Goal: Information Seeking & Learning: Learn about a topic

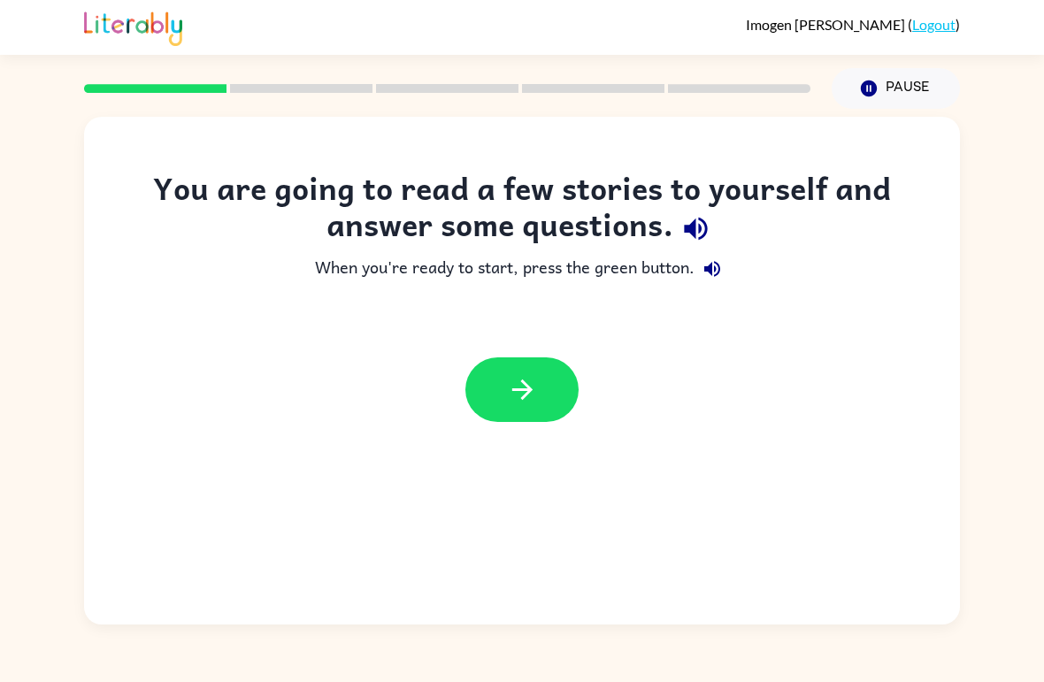
click at [533, 366] on button "button" at bounding box center [521, 389] width 113 height 65
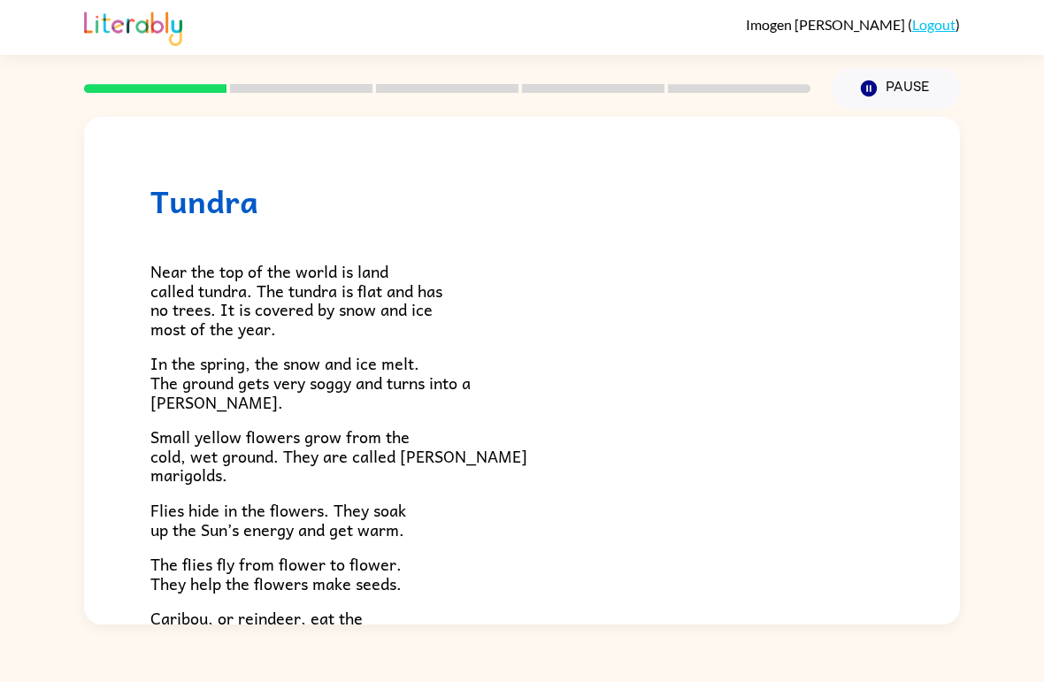
click at [603, 501] on p "Flies hide in the flowers. They soak up the Sun’s energy and get warm." at bounding box center [521, 520] width 743 height 38
click at [304, 77] on div at bounding box center [447, 89] width 748 height 62
click at [188, 81] on div at bounding box center [447, 89] width 748 height 62
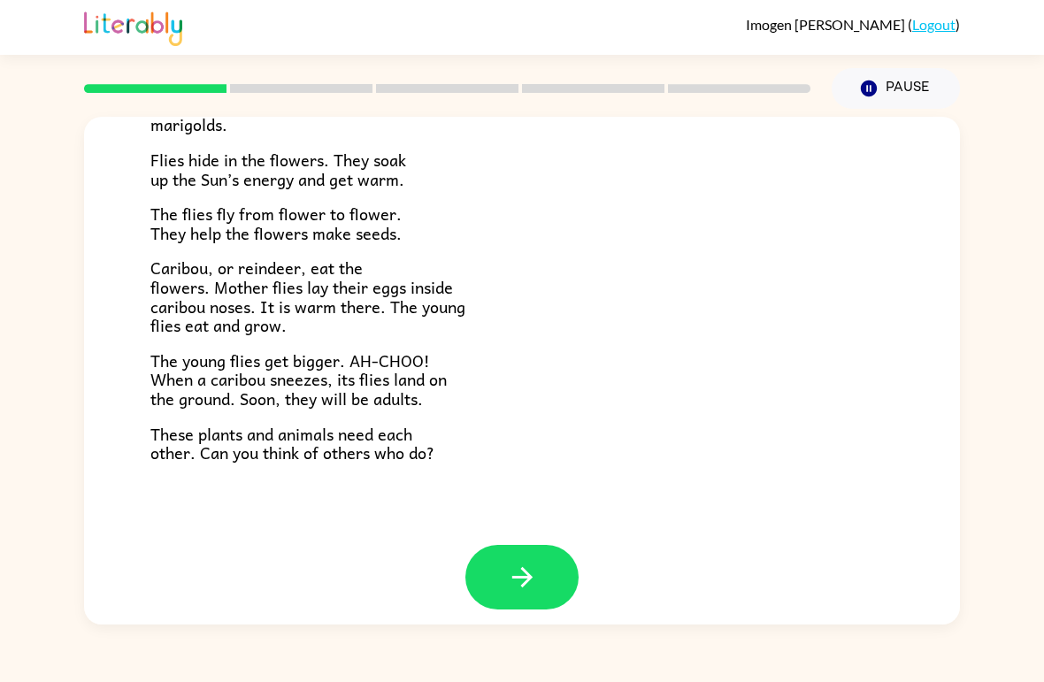
scroll to position [349, 0]
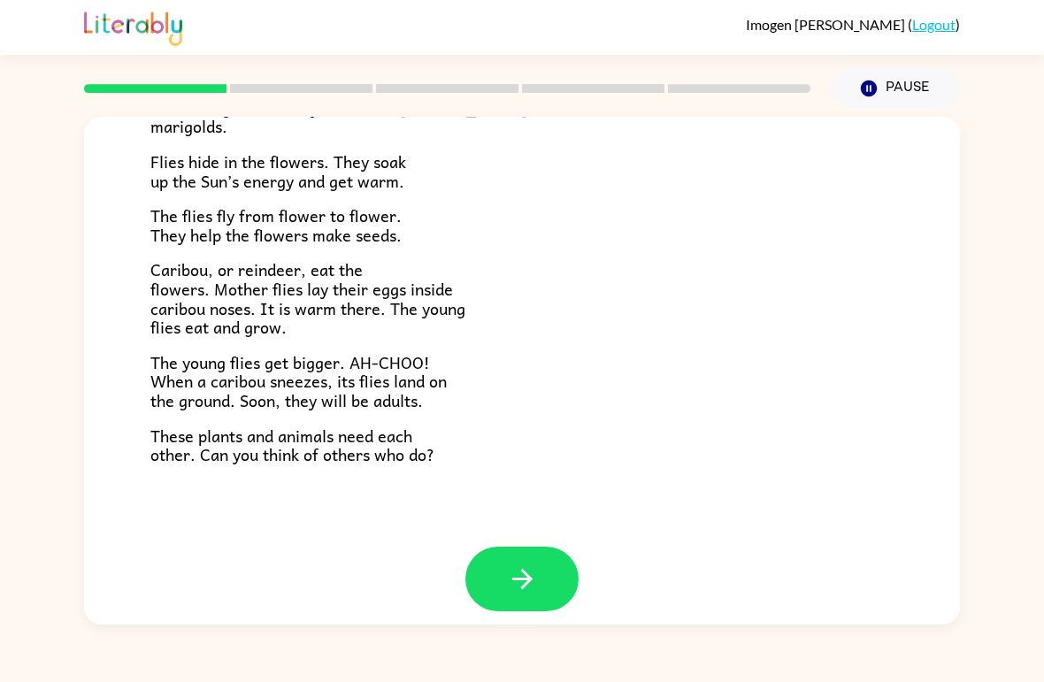
click at [524, 569] on icon "button" at bounding box center [521, 579] width 20 height 20
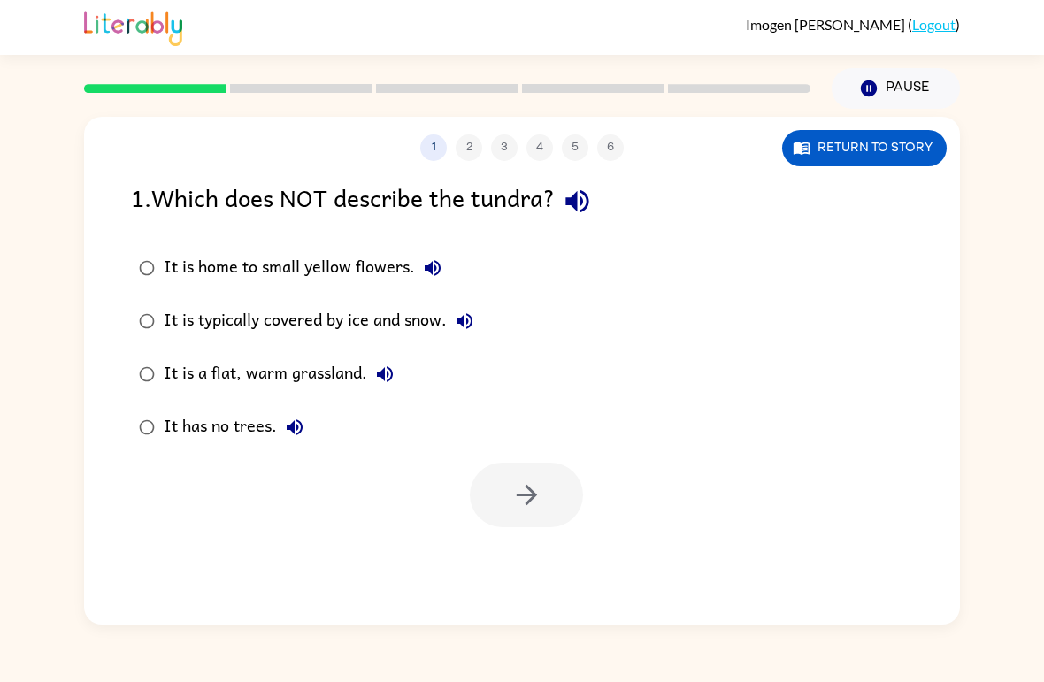
click at [298, 386] on div "It is a flat, warm grassland." at bounding box center [283, 374] width 239 height 35
click at [520, 499] on icon "button" at bounding box center [526, 494] width 31 height 31
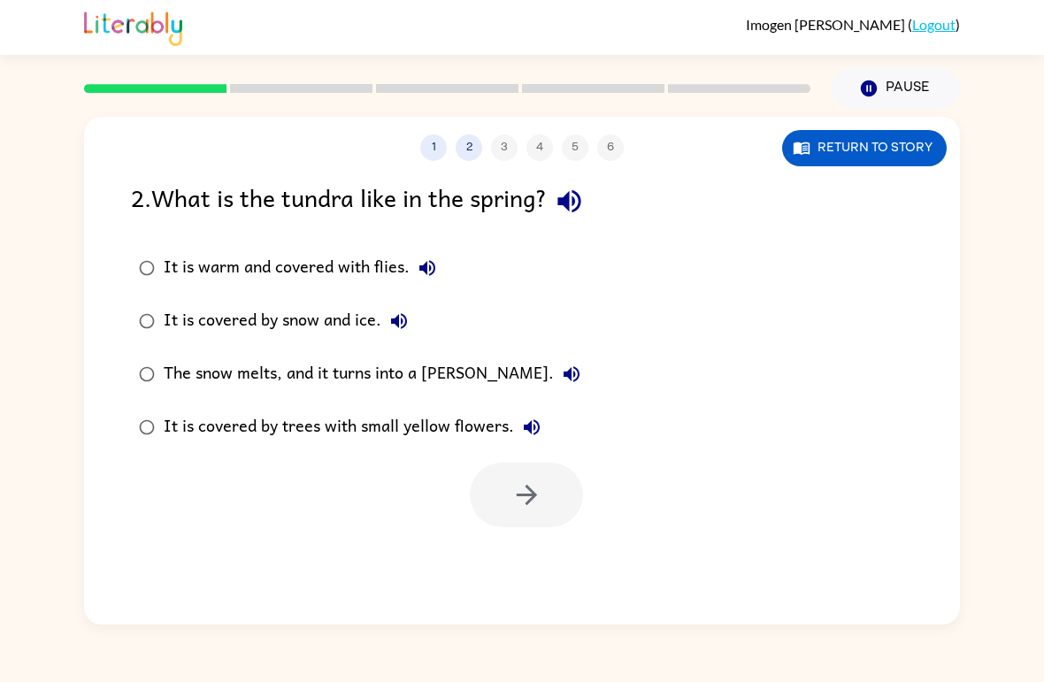
click at [436, 365] on div "The snow melts, and it turns into a [PERSON_NAME]." at bounding box center [377, 374] width 426 height 35
click at [553, 505] on button "button" at bounding box center [526, 495] width 113 height 65
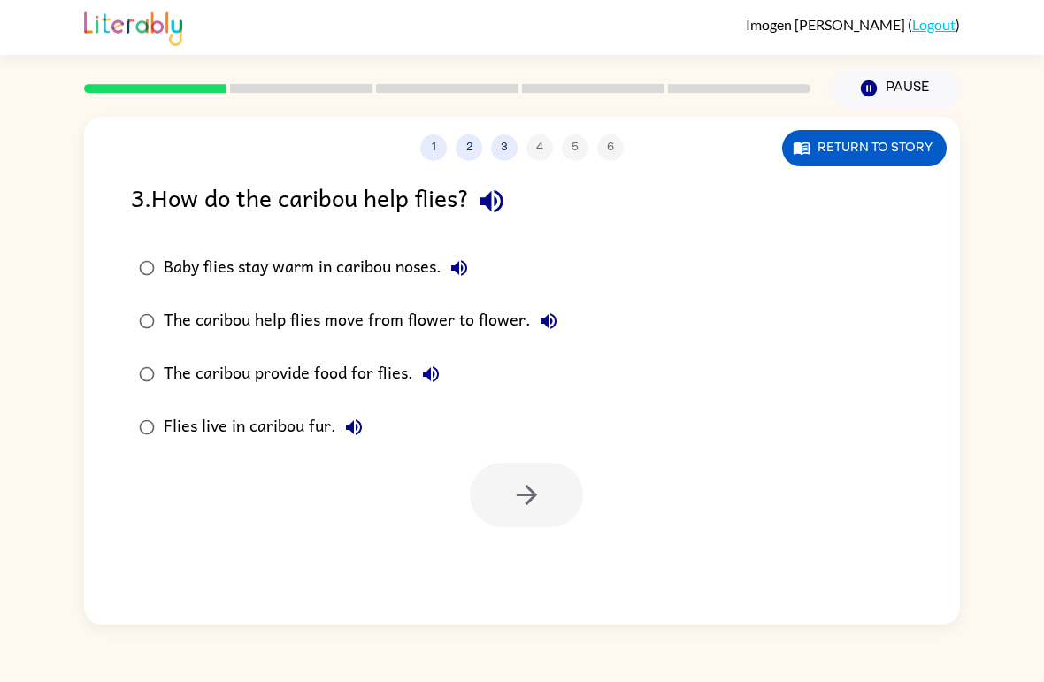
click at [338, 266] on div "Baby flies stay warm in caribou noses." at bounding box center [320, 267] width 313 height 35
click at [534, 487] on icon "button" at bounding box center [526, 494] width 31 height 31
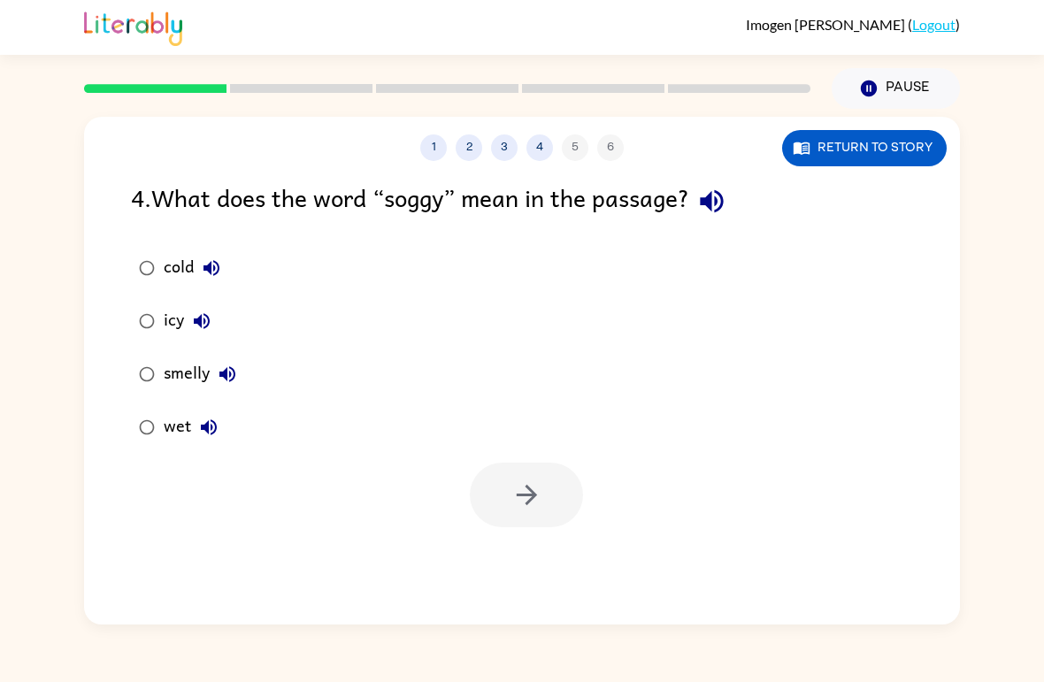
click at [191, 431] on button "wet" at bounding box center [208, 427] width 35 height 35
click at [525, 513] on button "button" at bounding box center [526, 495] width 113 height 65
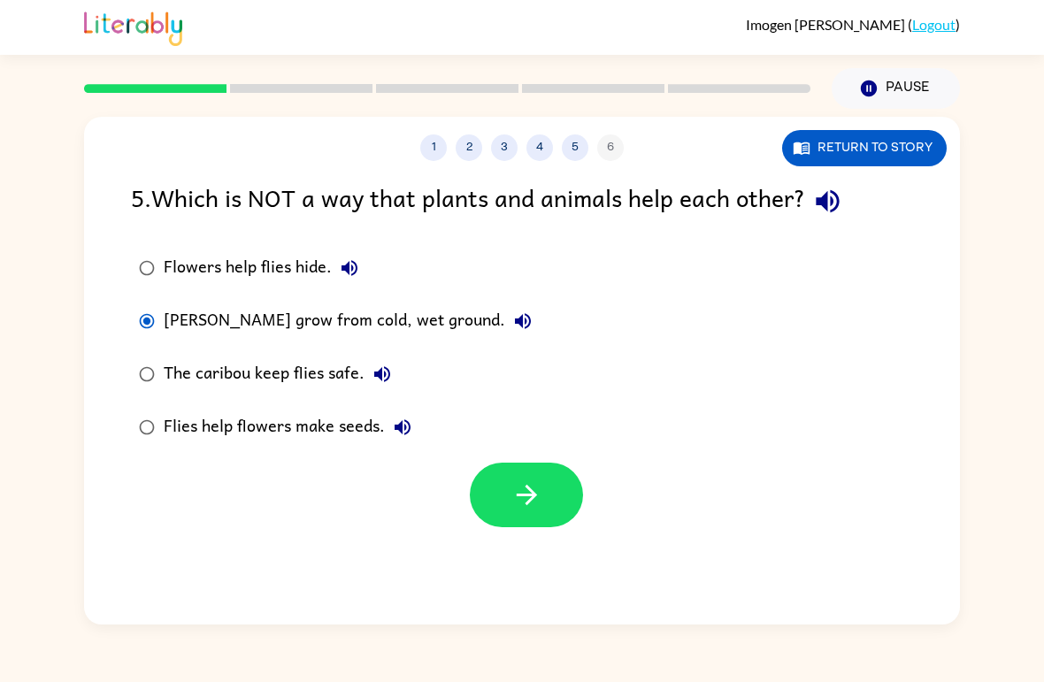
click at [536, 492] on icon "button" at bounding box center [526, 494] width 31 height 31
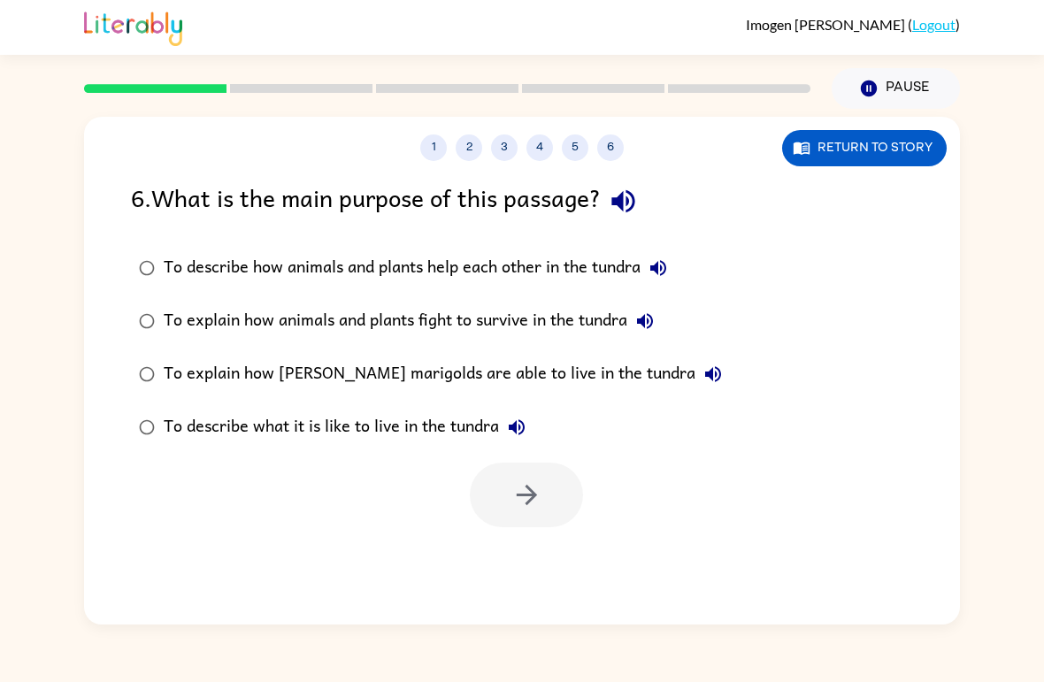
click at [346, 429] on div "To describe what it is like to live in the tundra" at bounding box center [349, 427] width 371 height 35
click at [542, 496] on button "button" at bounding box center [526, 495] width 113 height 65
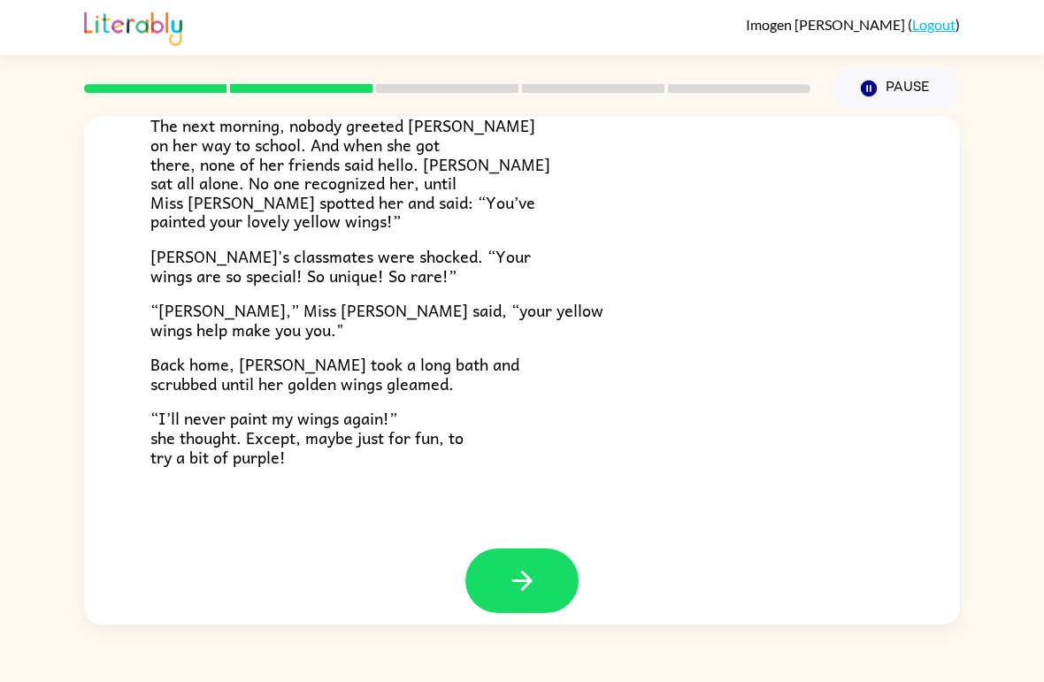
scroll to position [476, 0]
click at [528, 571] on icon "button" at bounding box center [521, 581] width 20 height 20
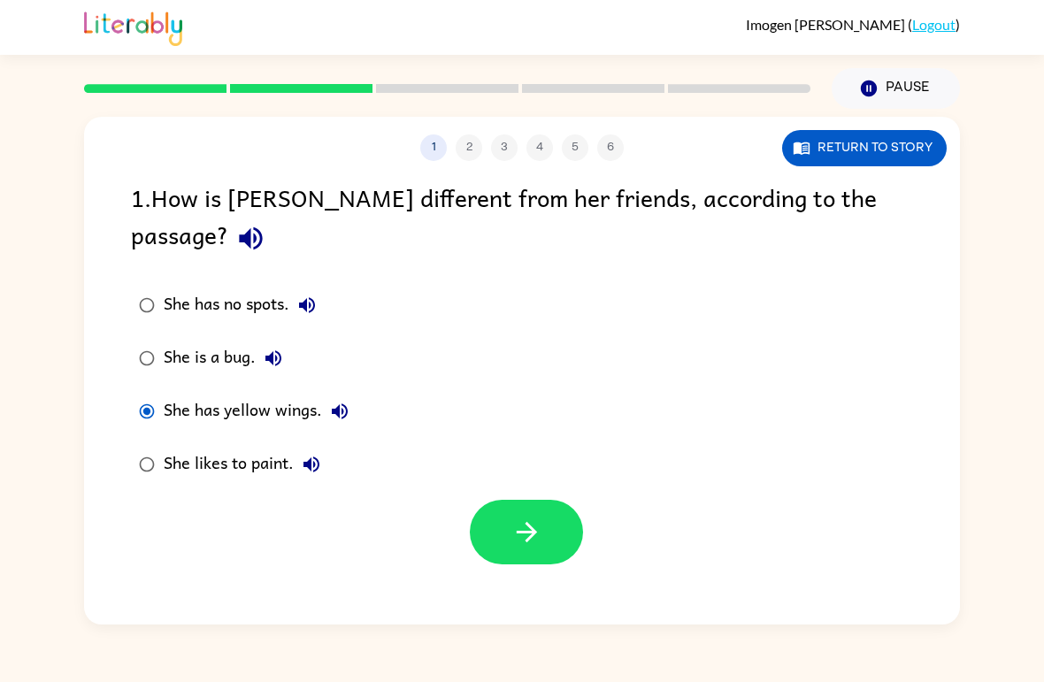
click at [517, 518] on button "button" at bounding box center [526, 532] width 113 height 65
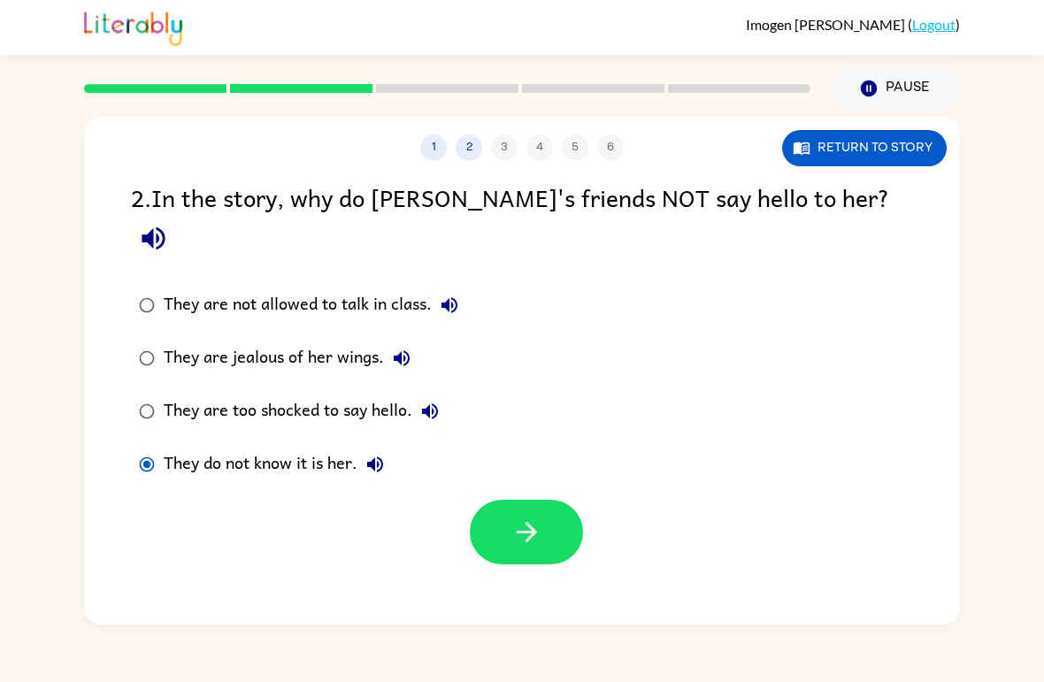
click at [514, 517] on icon "button" at bounding box center [526, 532] width 31 height 31
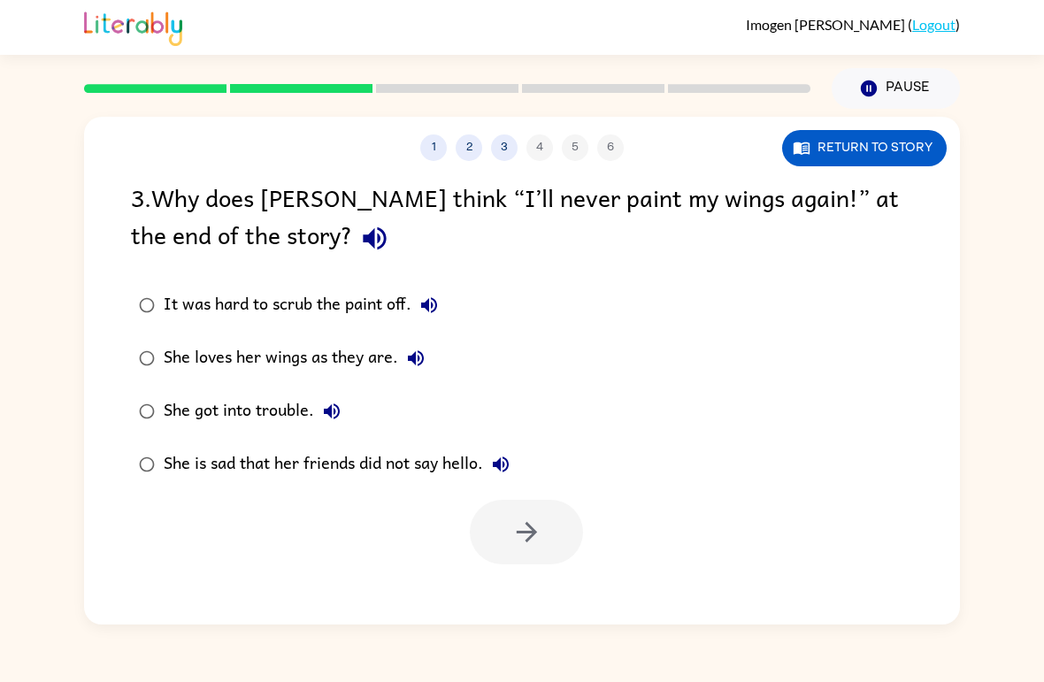
click at [211, 466] on div "She is sad that her friends did not say hello." at bounding box center [341, 464] width 355 height 35
click at [520, 540] on icon "button" at bounding box center [526, 532] width 31 height 31
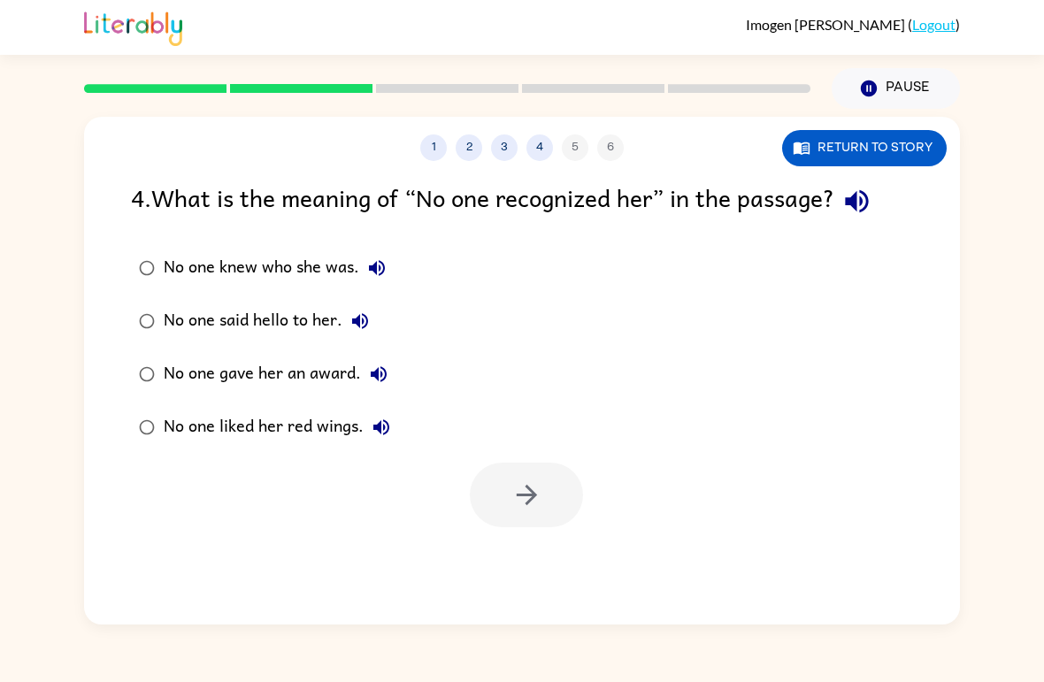
click at [276, 265] on div "No one knew who she was." at bounding box center [279, 267] width 231 height 35
click at [530, 479] on button "button" at bounding box center [526, 495] width 113 height 65
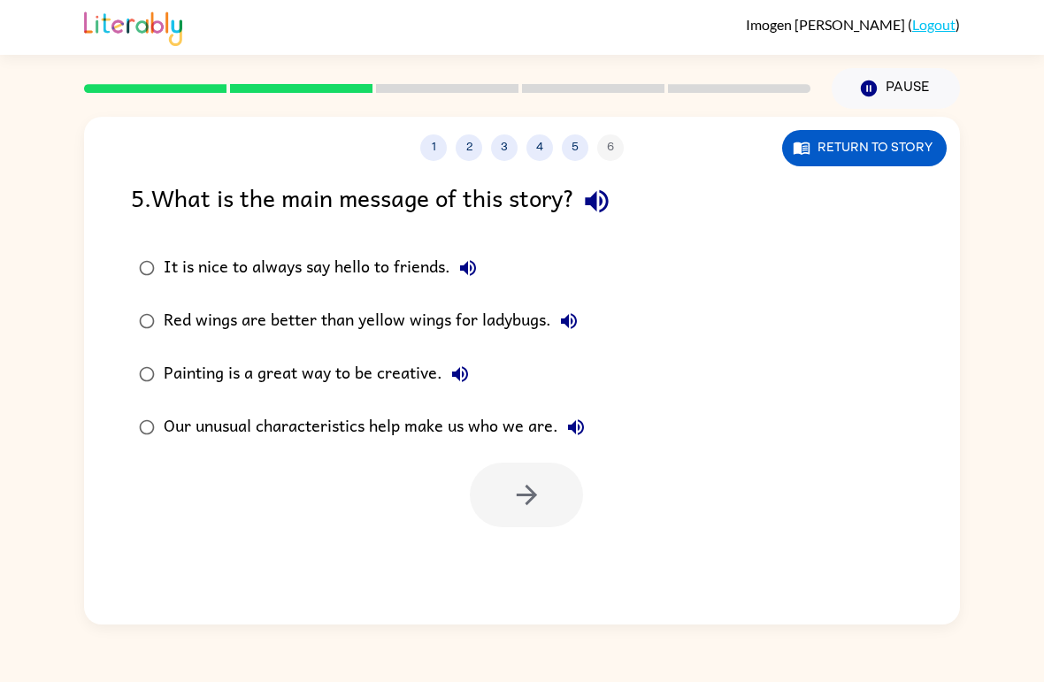
click at [266, 429] on div "Our unusual characteristics help make us who we are." at bounding box center [379, 427] width 430 height 35
click at [517, 479] on button "button" at bounding box center [526, 495] width 113 height 65
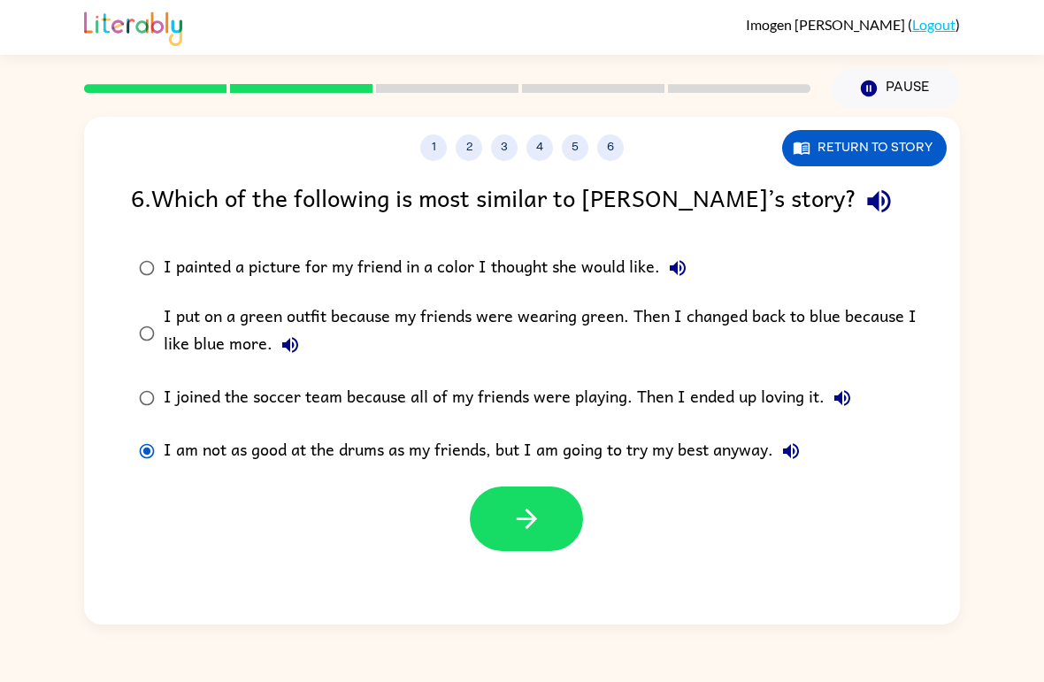
click at [508, 516] on button "button" at bounding box center [526, 519] width 113 height 65
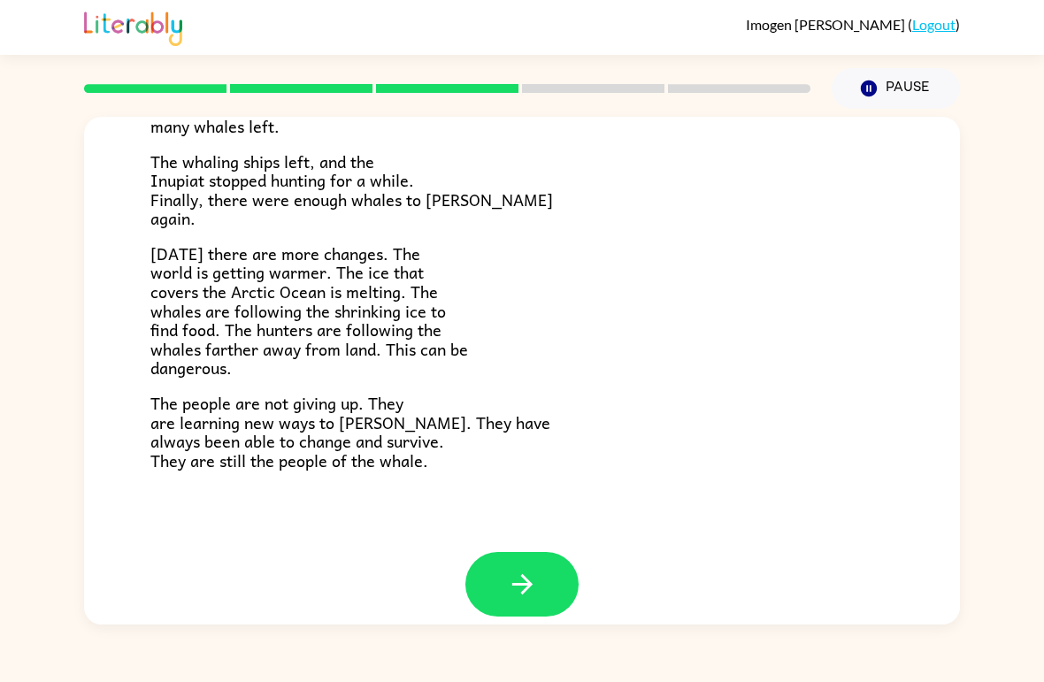
scroll to position [574, 0]
click at [526, 575] on icon "button" at bounding box center [521, 585] width 20 height 20
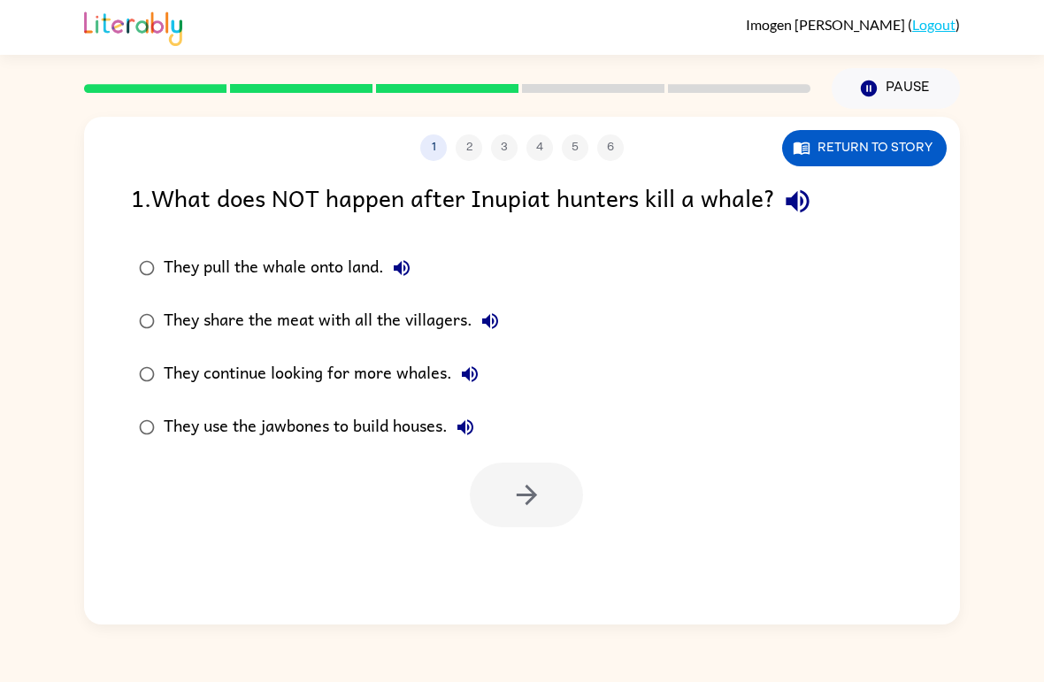
scroll to position [0, 0]
click at [391, 365] on div "They continue looking for more whales." at bounding box center [326, 374] width 324 height 35
click at [527, 495] on icon "button" at bounding box center [526, 495] width 20 height 20
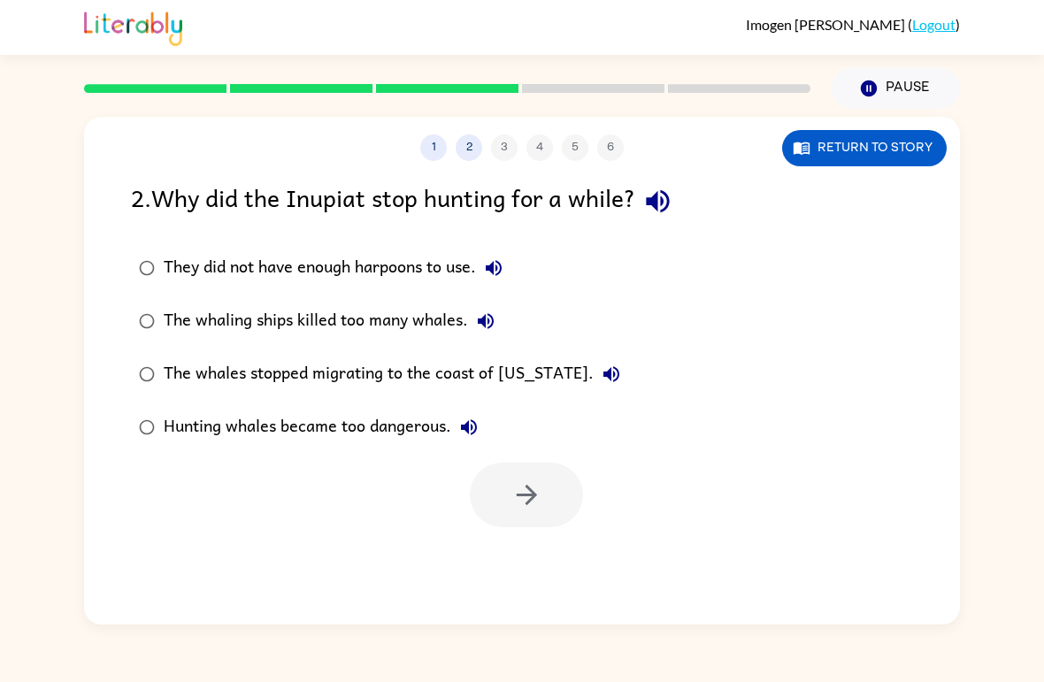
click at [315, 325] on div "The whaling ships killed too many whales." at bounding box center [334, 320] width 340 height 35
click at [508, 496] on button "button" at bounding box center [526, 495] width 113 height 65
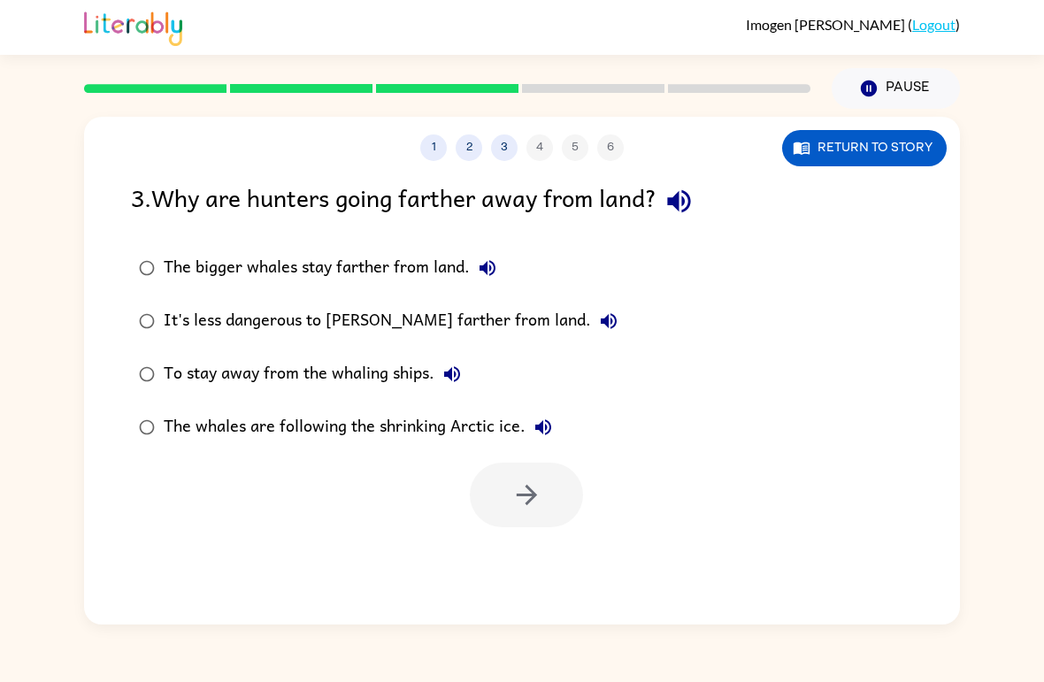
click at [357, 430] on div "The whales are following the shrinking Arctic ice." at bounding box center [362, 427] width 397 height 35
click at [525, 481] on icon "button" at bounding box center [526, 494] width 31 height 31
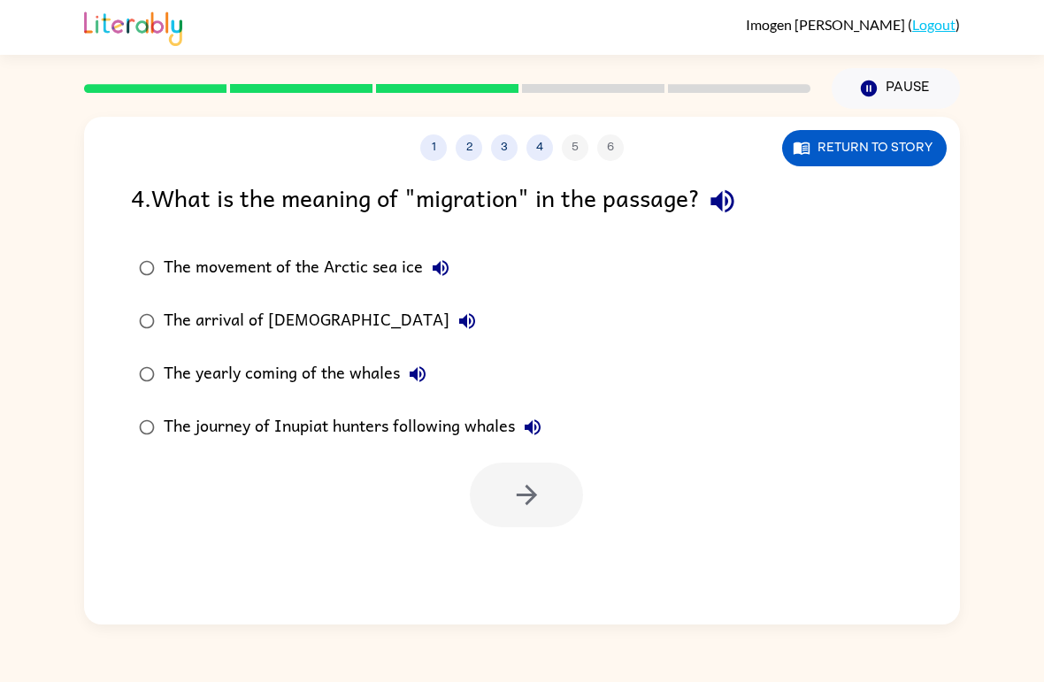
click at [311, 376] on div "The yearly coming of the whales" at bounding box center [300, 374] width 272 height 35
click at [524, 487] on icon "button" at bounding box center [526, 494] width 31 height 31
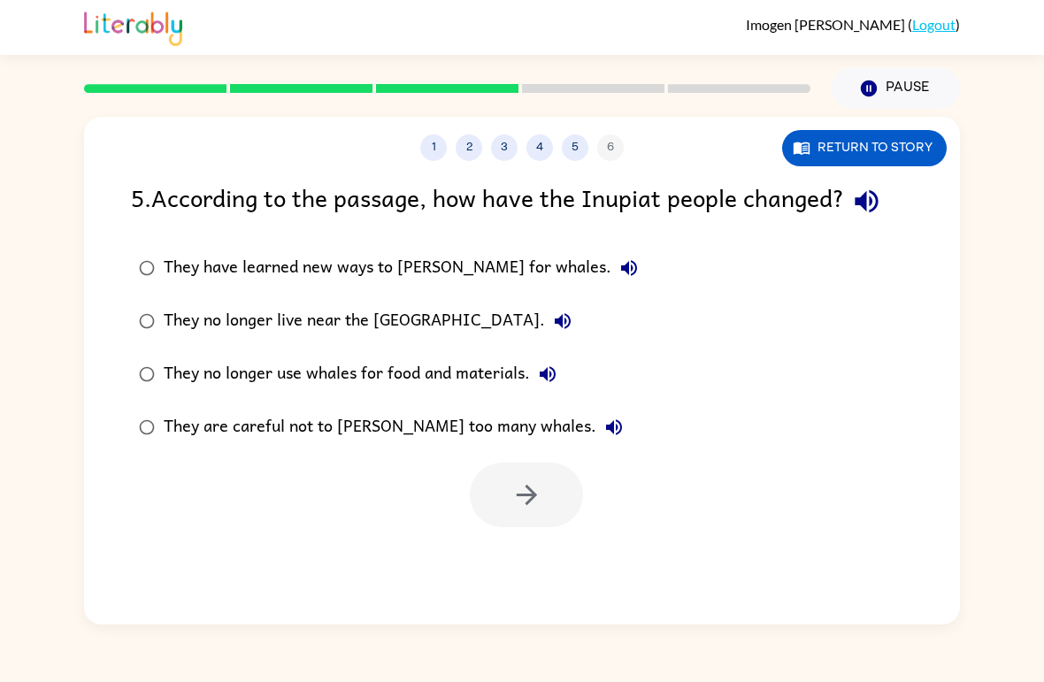
click at [318, 254] on div "They have learned new ways to [PERSON_NAME] for whales." at bounding box center [405, 267] width 483 height 35
click at [522, 492] on icon "button" at bounding box center [526, 494] width 31 height 31
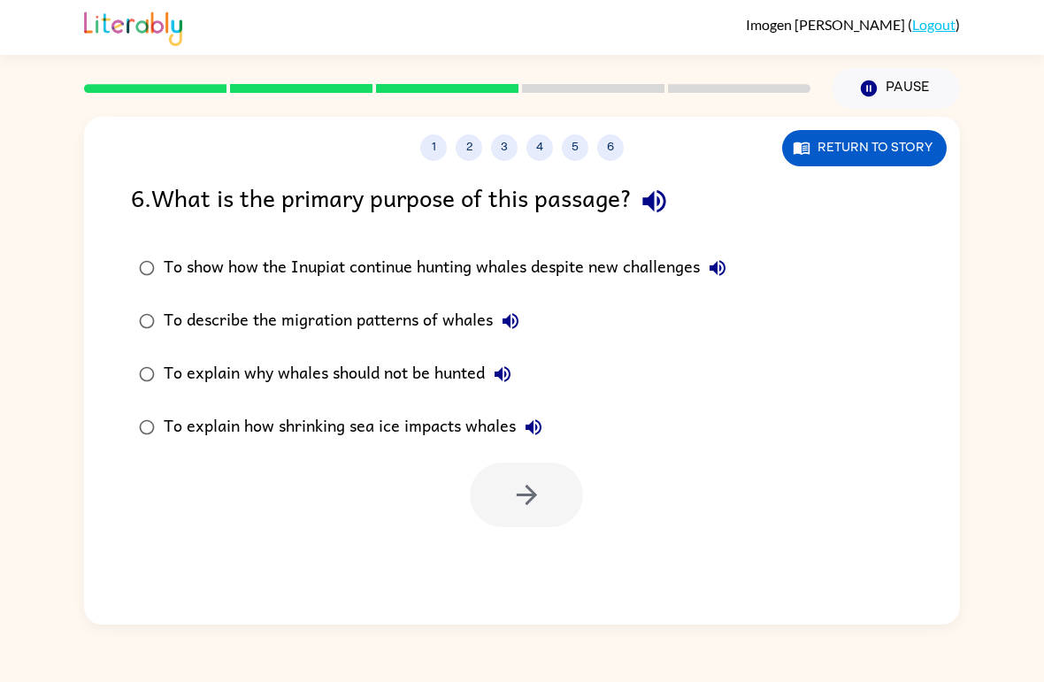
click at [397, 433] on div "To explain how shrinking sea ice impacts whales" at bounding box center [357, 427] width 387 height 35
click at [508, 494] on button "button" at bounding box center [526, 495] width 113 height 65
click at [510, 499] on div at bounding box center [526, 495] width 113 height 65
click at [518, 275] on div "To show how the Inupiat continue hunting whales despite new challenges" at bounding box center [449, 267] width 571 height 35
click at [530, 516] on div at bounding box center [526, 495] width 113 height 65
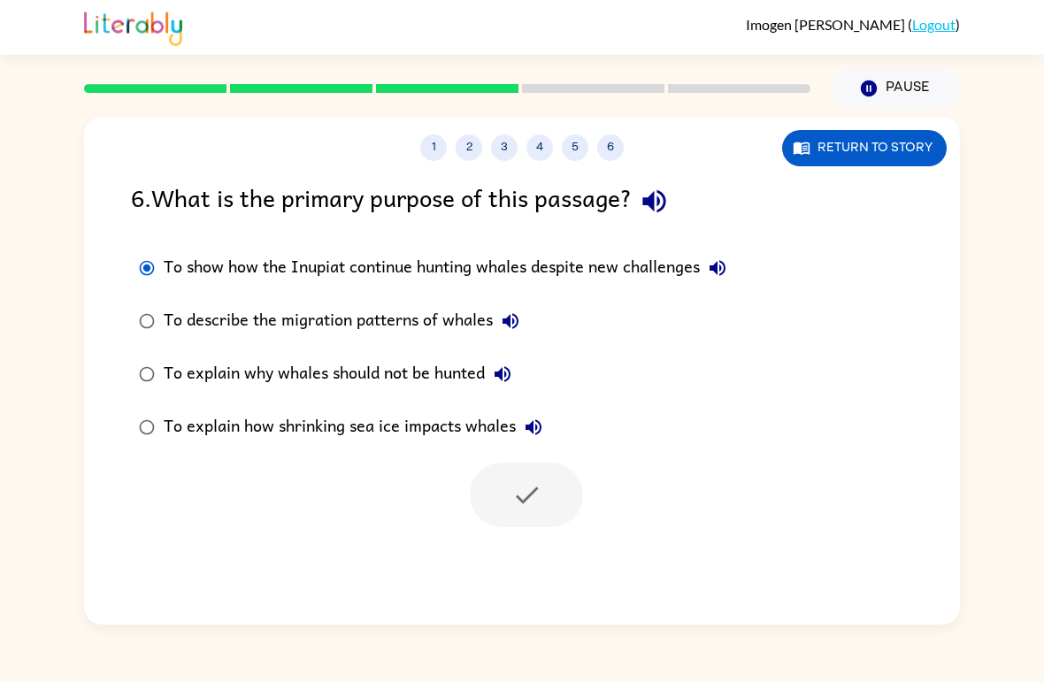
click at [525, 493] on div at bounding box center [526, 495] width 113 height 65
click at [524, 493] on div at bounding box center [526, 495] width 113 height 65
click at [517, 507] on div at bounding box center [526, 495] width 113 height 65
click at [528, 504] on div at bounding box center [526, 495] width 113 height 65
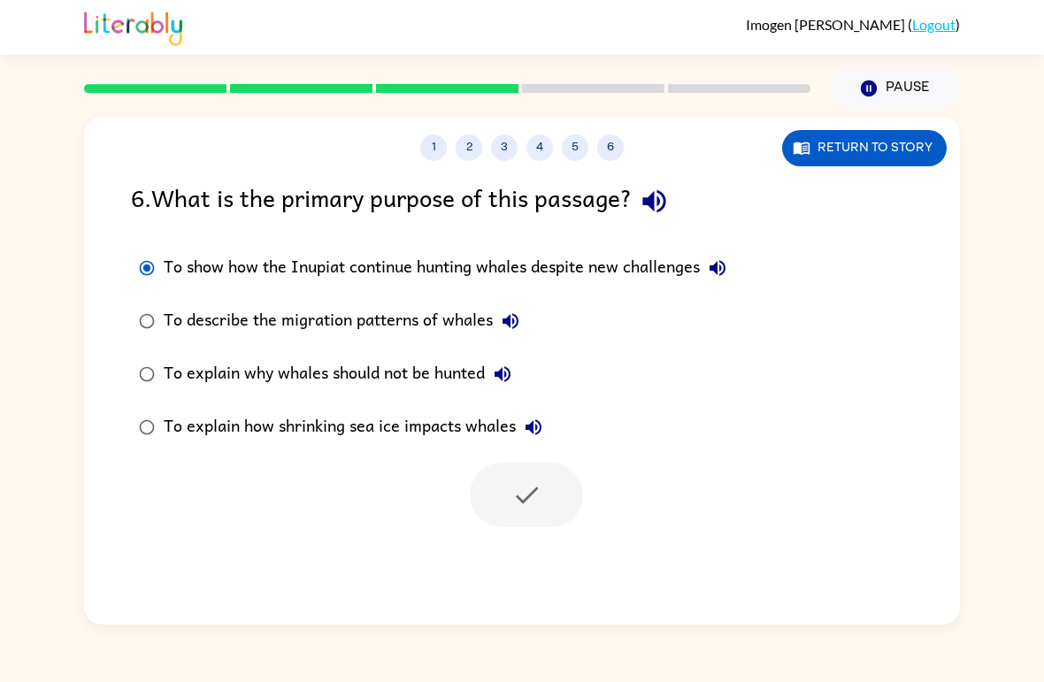
click at [537, 503] on div at bounding box center [526, 495] width 113 height 65
click at [530, 499] on div at bounding box center [526, 495] width 113 height 65
click at [857, 147] on button "Return to story" at bounding box center [864, 148] width 165 height 36
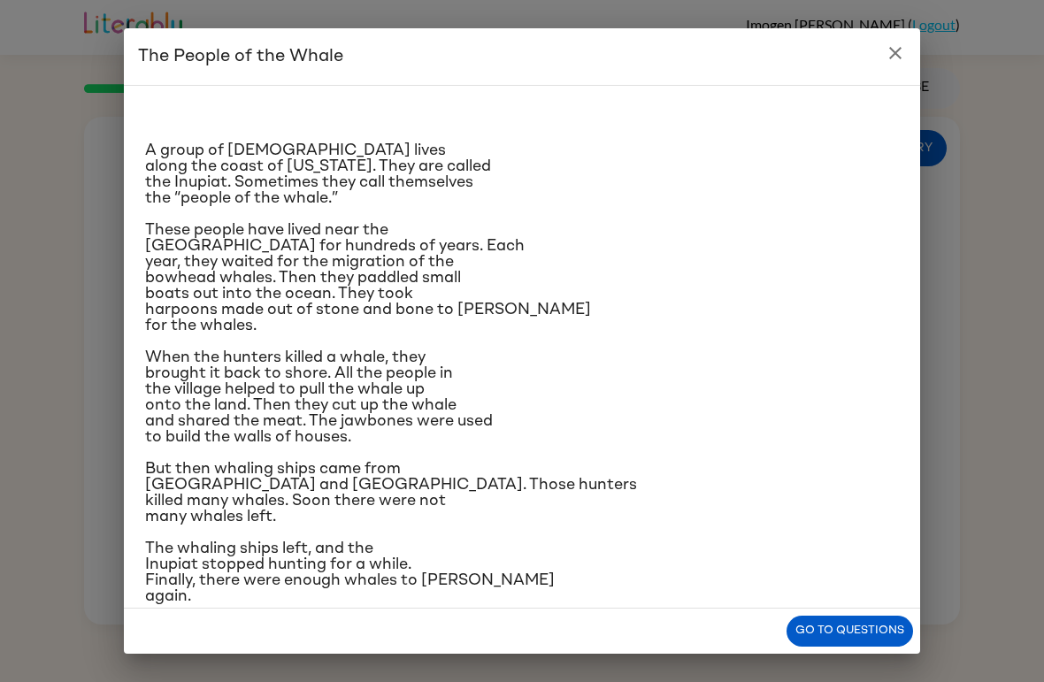
click at [835, 621] on button "Go to questions" at bounding box center [849, 631] width 127 height 31
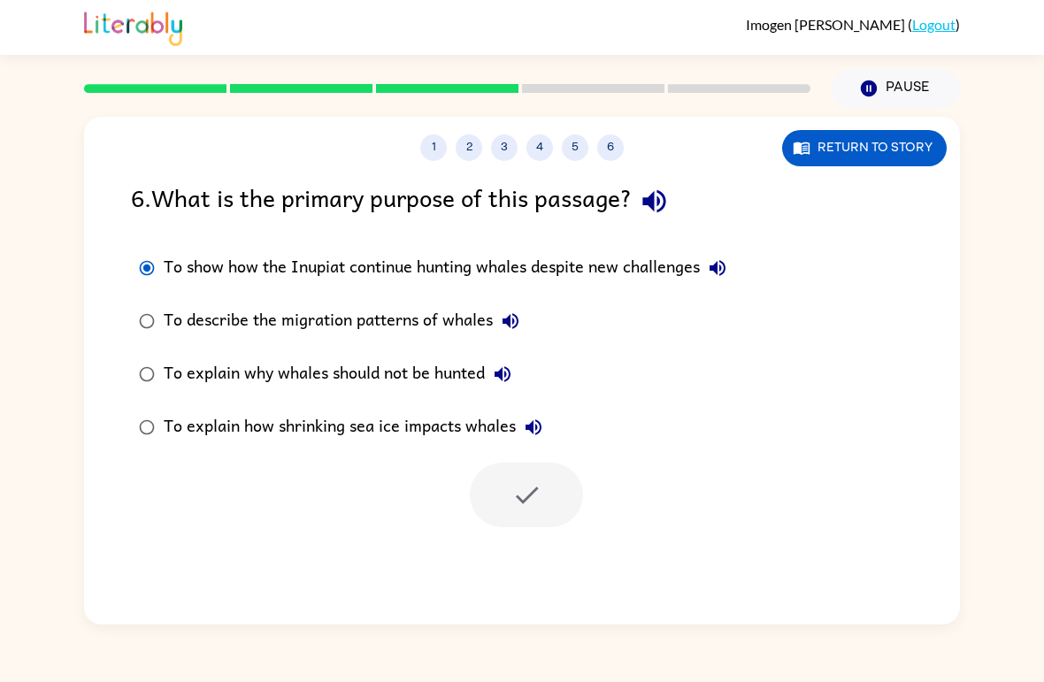
click at [426, 157] on button "1" at bounding box center [433, 147] width 27 height 27
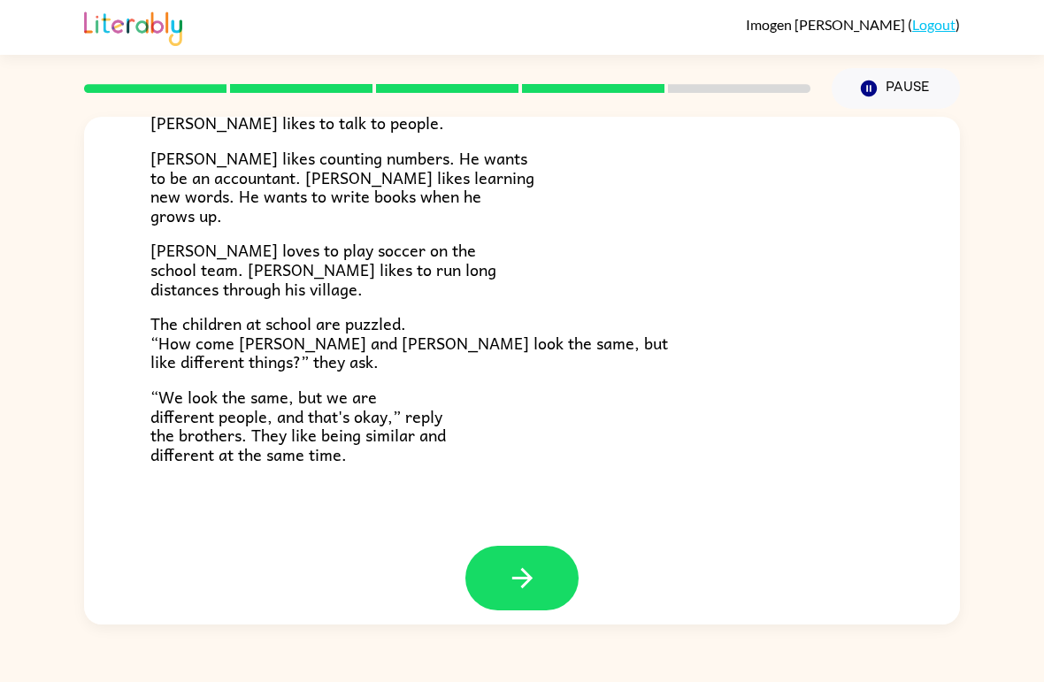
scroll to position [367, 0]
click at [514, 564] on icon "button" at bounding box center [522, 579] width 31 height 31
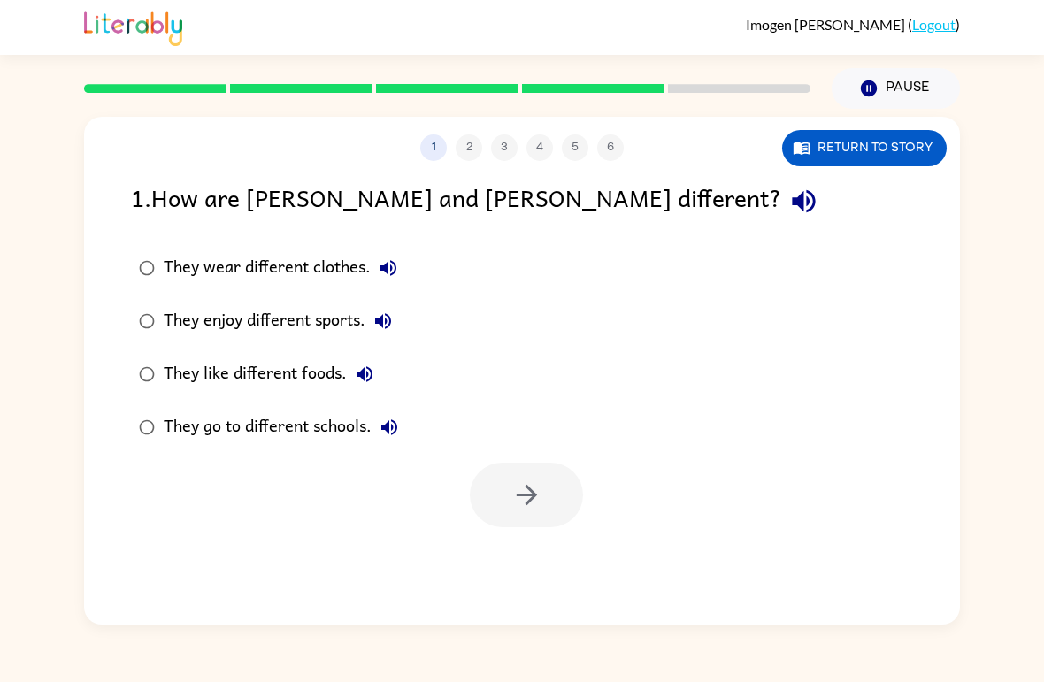
click at [340, 326] on div "They enjoy different sports." at bounding box center [282, 320] width 237 height 35
click at [331, 365] on div "They like different foods." at bounding box center [273, 374] width 219 height 35
click at [338, 303] on label "They enjoy different sports." at bounding box center [268, 321] width 295 height 53
click at [565, 546] on div "1 2 3 4 5 6 Return to story 1 . How are [PERSON_NAME] and [PERSON_NAME] differe…" at bounding box center [522, 371] width 876 height 508
click at [535, 488] on icon "button" at bounding box center [526, 494] width 31 height 31
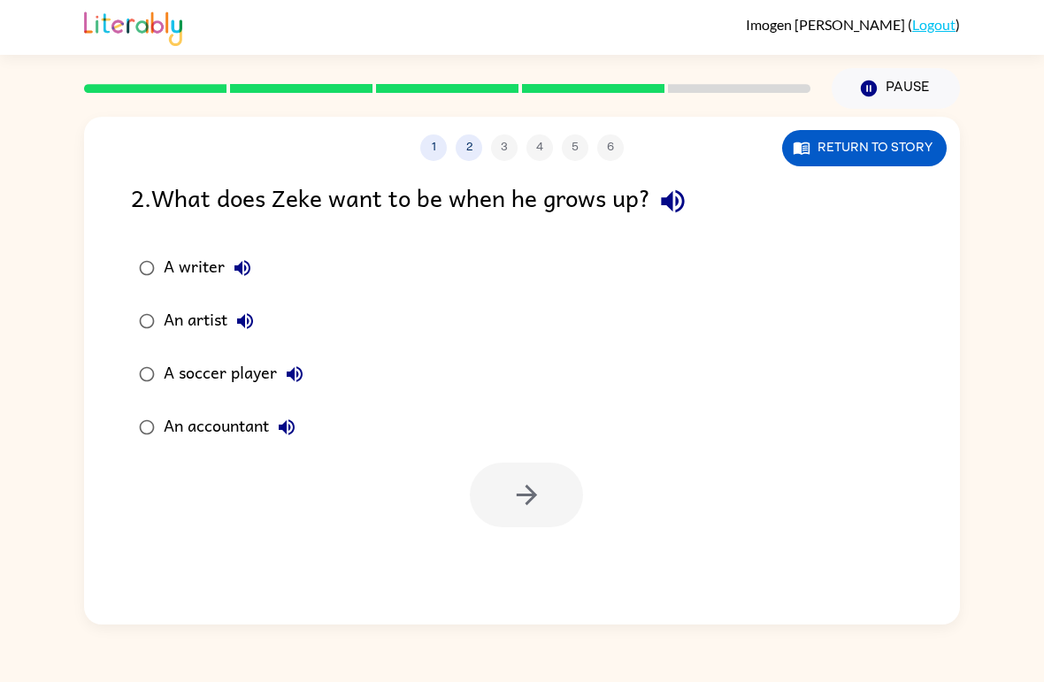
click at [242, 425] on div "An accountant" at bounding box center [234, 427] width 141 height 35
click at [525, 489] on icon "button" at bounding box center [526, 494] width 31 height 31
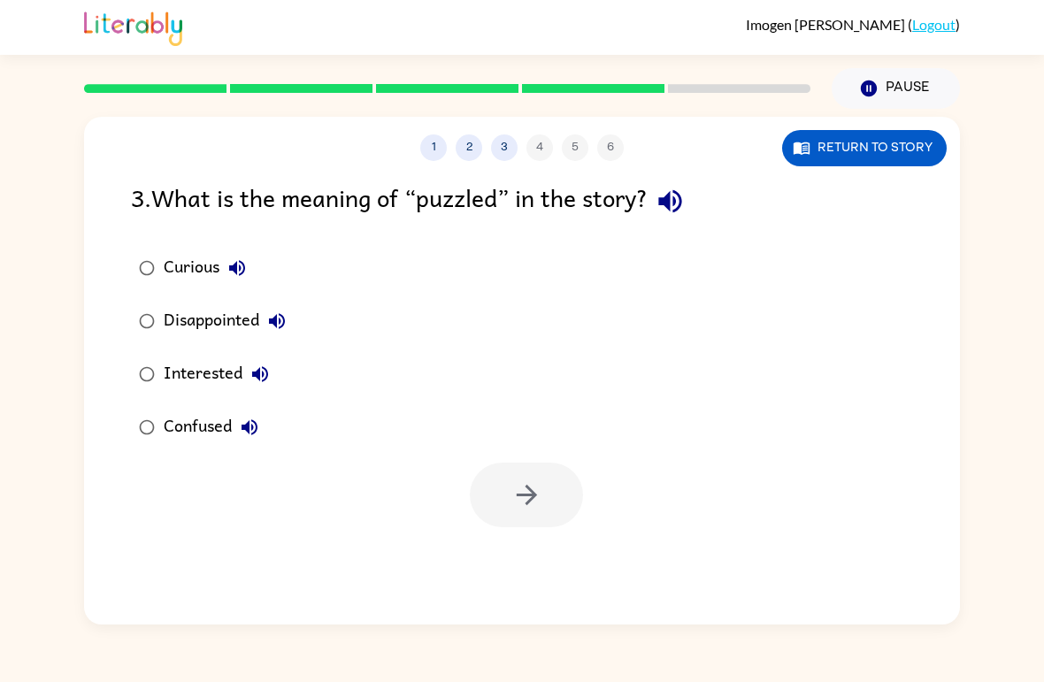
click at [198, 283] on div "Curious" at bounding box center [209, 267] width 91 height 35
click at [515, 471] on button "button" at bounding box center [526, 495] width 113 height 65
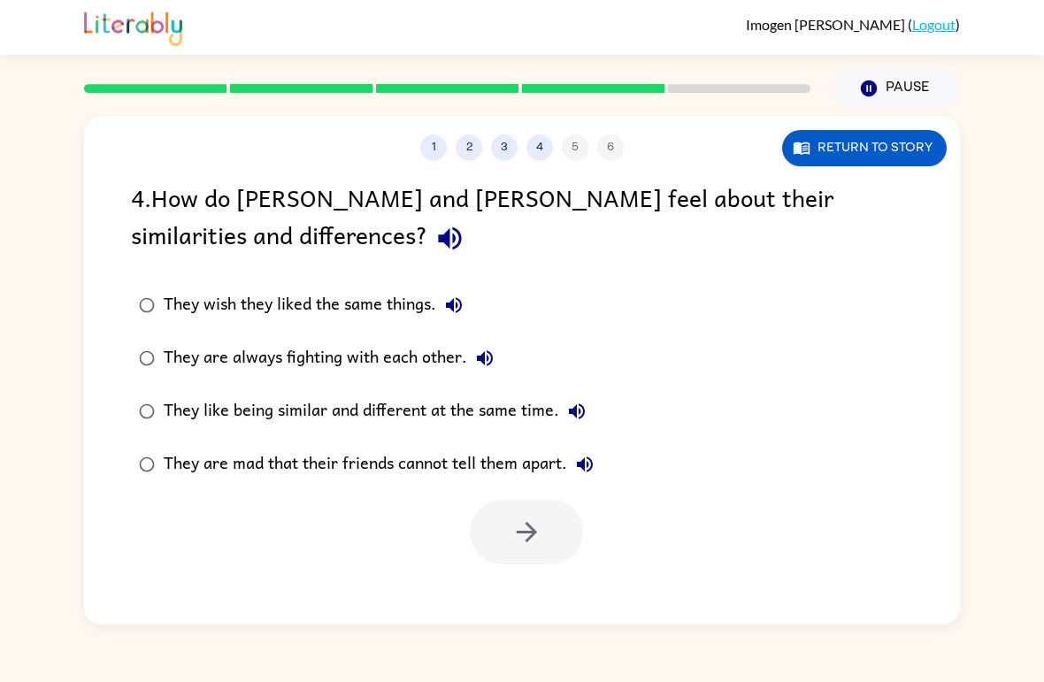
click at [360, 419] on div "They like being similar and different at the same time." at bounding box center [379, 411] width 431 height 35
click at [528, 530] on icon "button" at bounding box center [526, 532] width 31 height 31
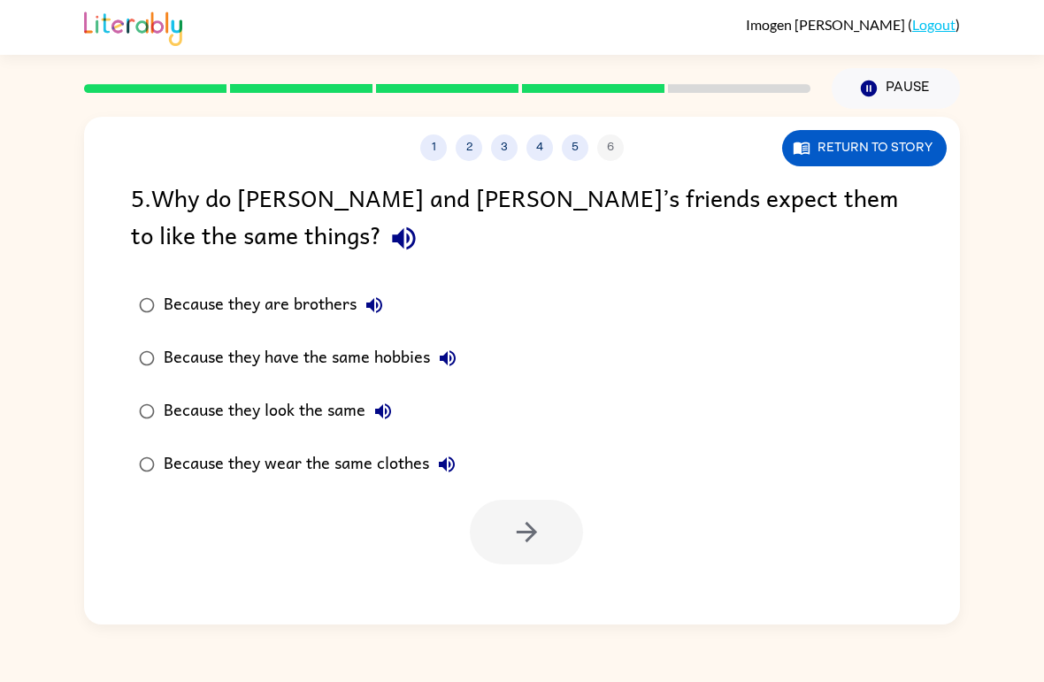
click at [306, 417] on div "Because they look the same" at bounding box center [282, 411] width 237 height 35
click at [509, 525] on button "button" at bounding box center [526, 532] width 113 height 65
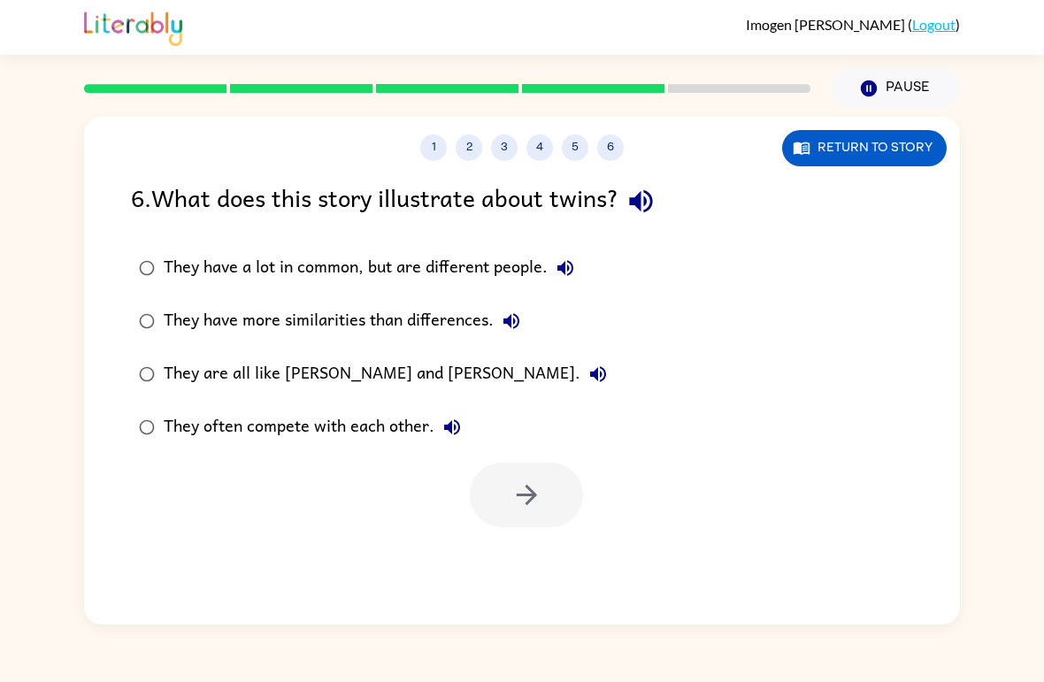
click at [433, 268] on div "They have a lot in common, but are different people." at bounding box center [373, 267] width 419 height 35
click at [531, 489] on icon "button" at bounding box center [526, 494] width 31 height 31
